Goal: Navigation & Orientation: Find specific page/section

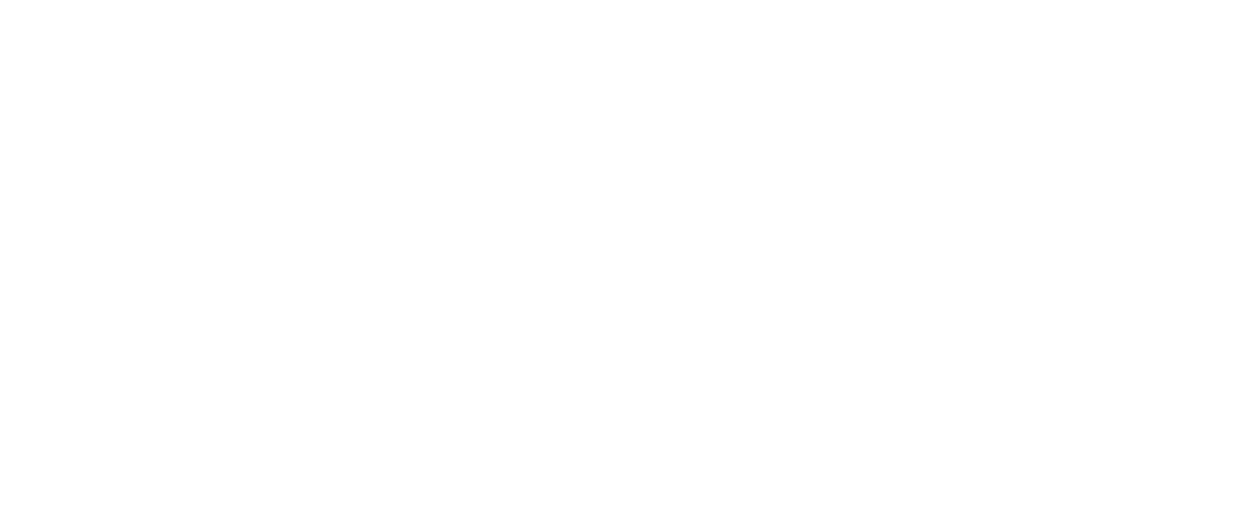
drag, startPoint x: 395, startPoint y: 351, endPoint x: 0, endPoint y: 59, distance: 491.0
click at [389, 6] on html at bounding box center [628, 3] width 1256 height 6
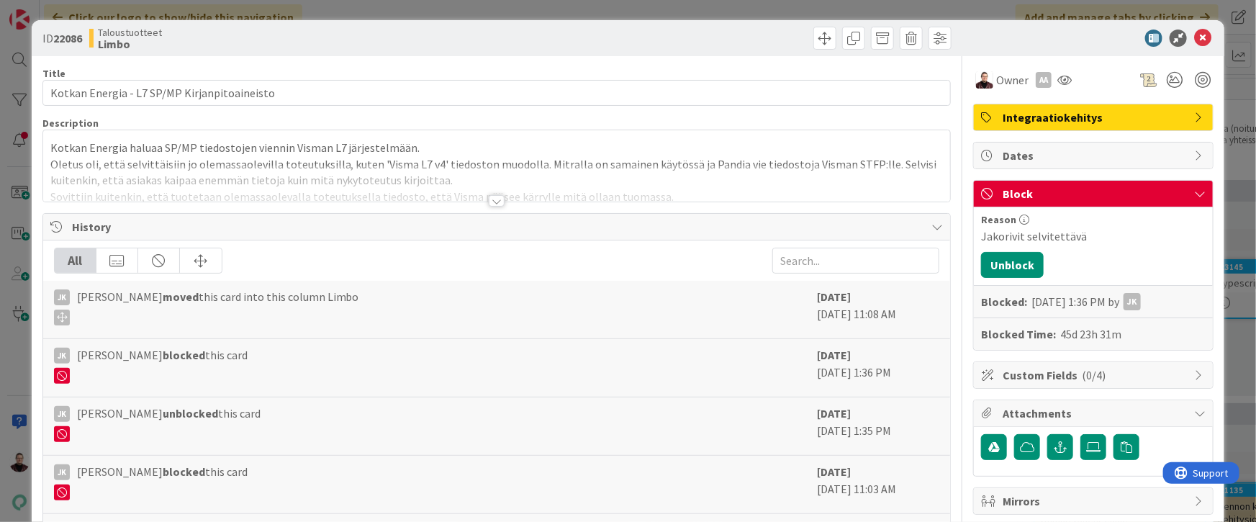
click at [22, 356] on div "ID 22086 Taloustuotteet Limbo Title 44 / 128 Kotkan Energia - L7 SP/MP Kirjanpi…" at bounding box center [628, 261] width 1256 height 522
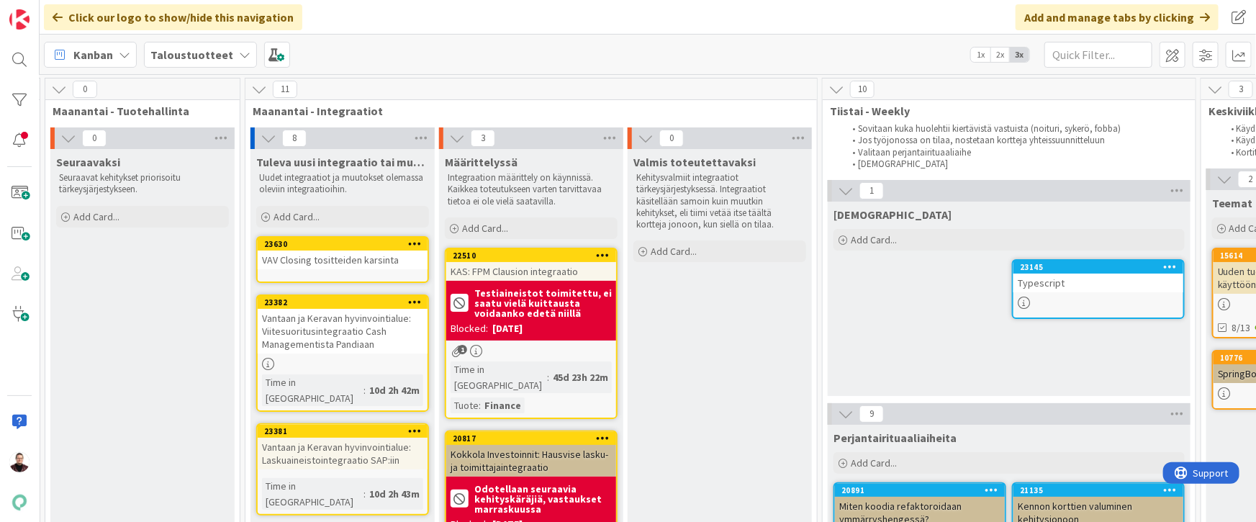
scroll to position [0, 198]
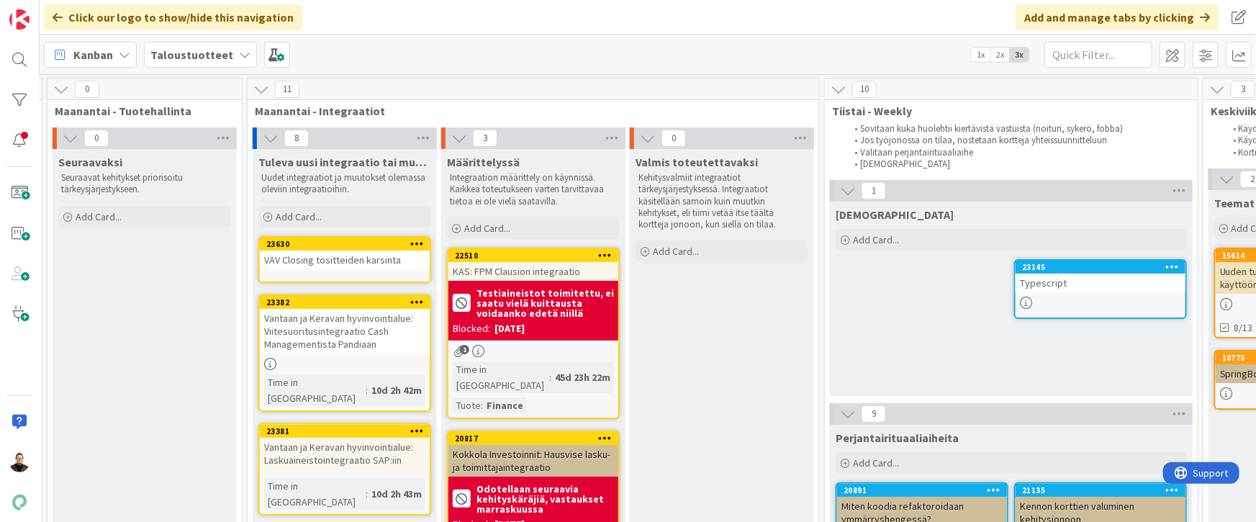
click at [343, 258] on div "VAV Closing tositteiden karsinta" at bounding box center [345, 259] width 170 height 19
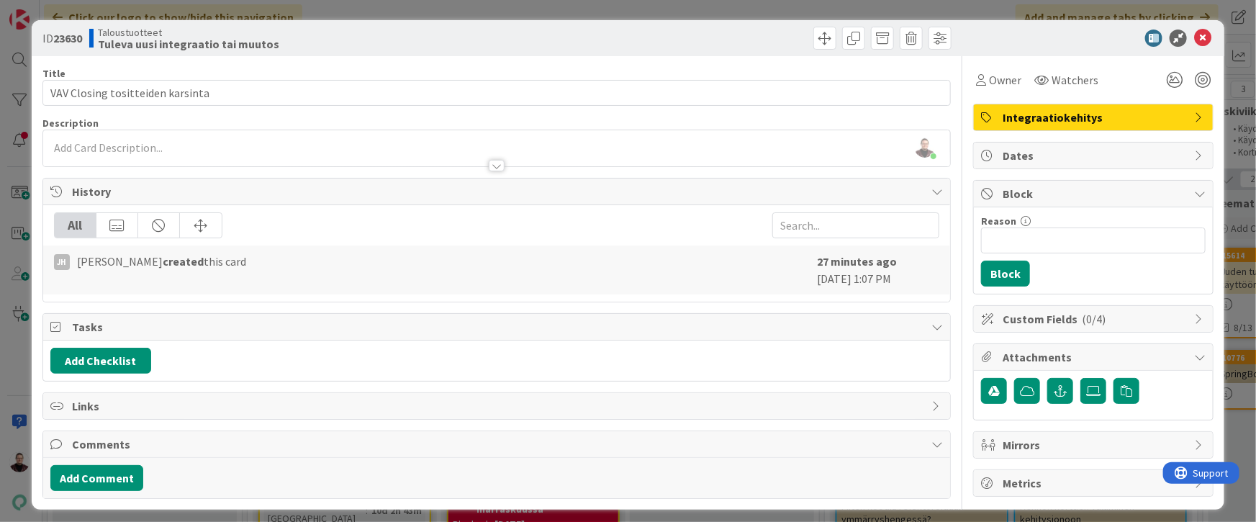
click at [1234, 68] on div "ID 23630 Taloustuotteet Tuleva uusi integraatio tai muutos Title 32 / 128 VAV C…" at bounding box center [628, 261] width 1256 height 522
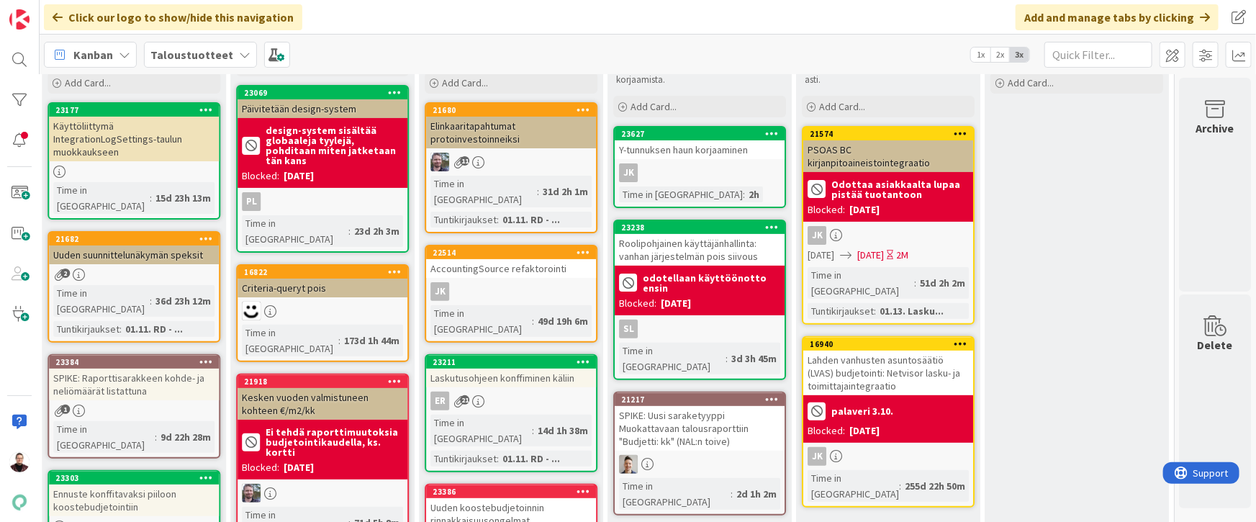
scroll to position [117, 1940]
